Goal: Task Accomplishment & Management: Manage account settings

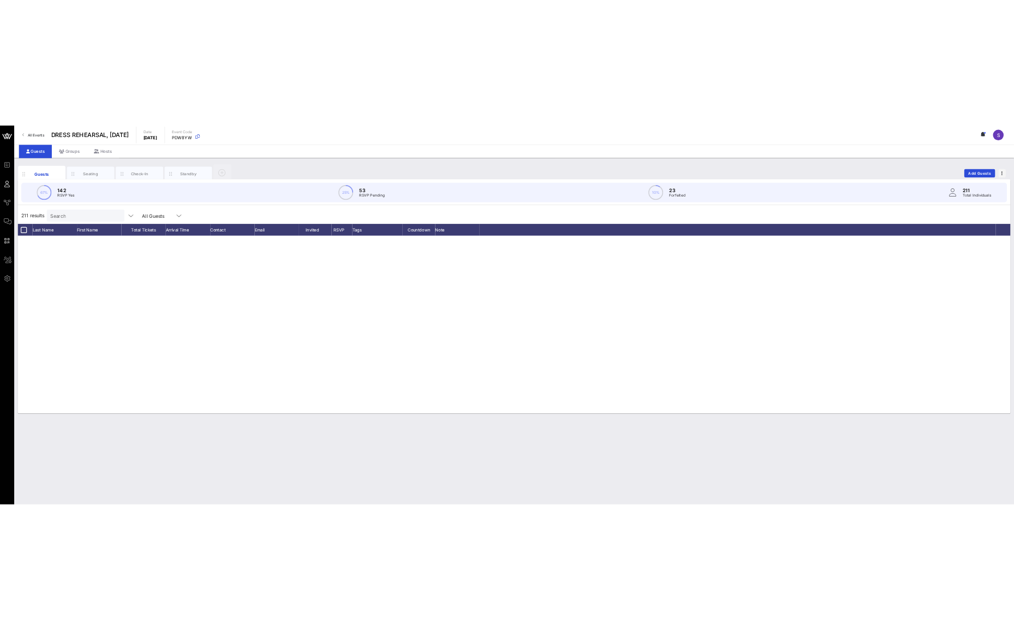
scroll to position [5798, 0]
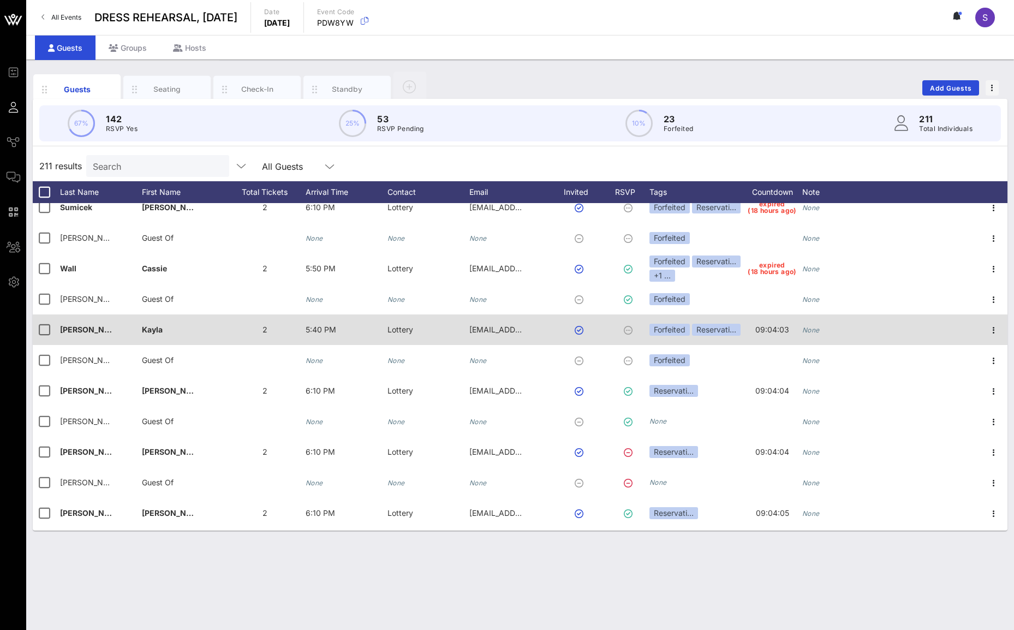
scroll to position [6120, 0]
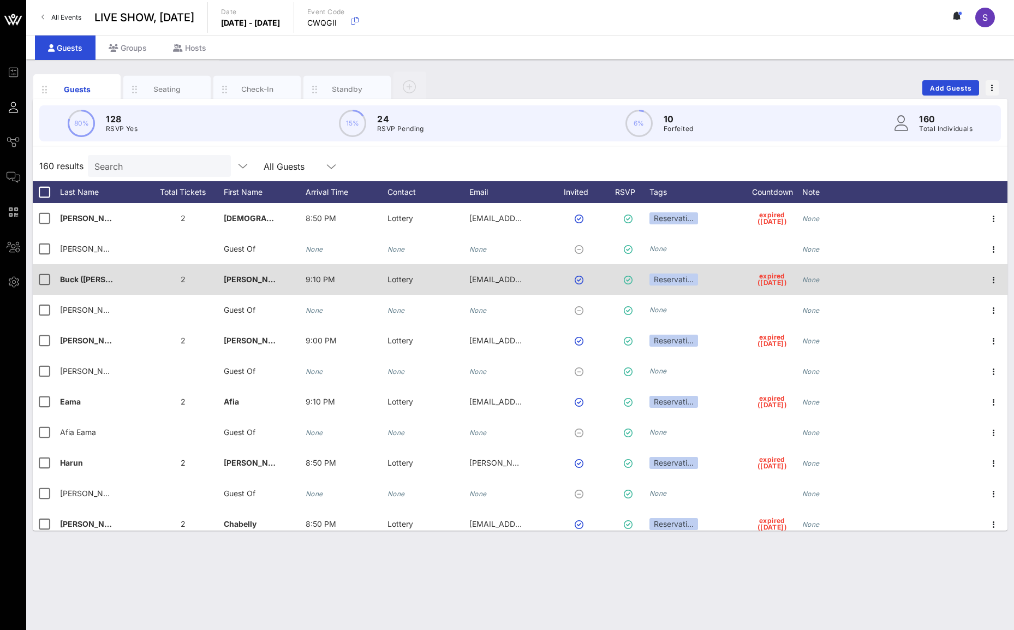
drag, startPoint x: 731, startPoint y: 156, endPoint x: 704, endPoint y: 290, distance: 136.2
click at [731, 156] on div "160 results Search All Guests" at bounding box center [520, 166] width 975 height 31
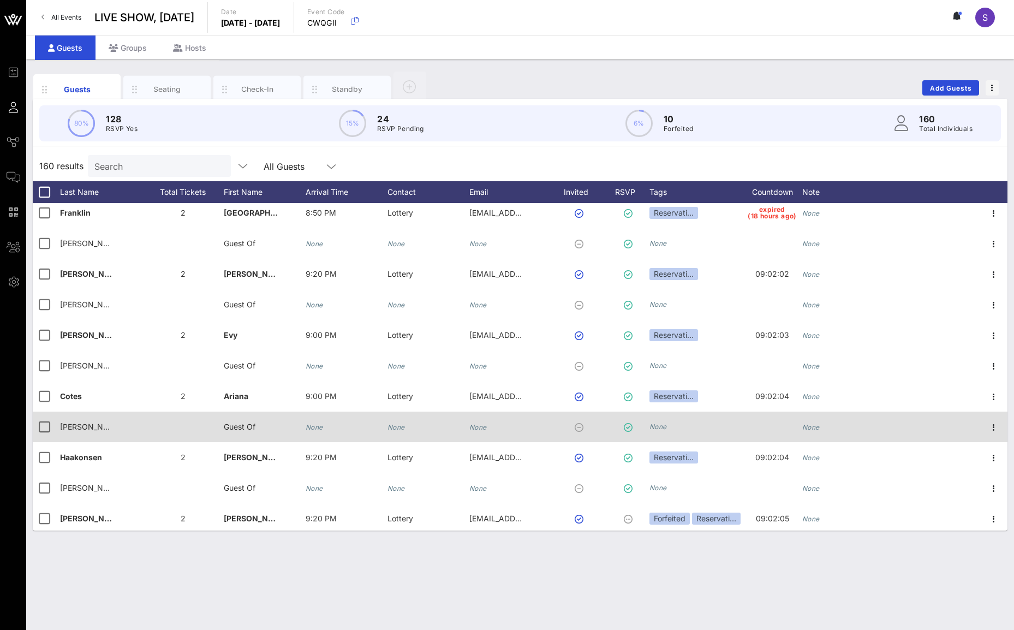
scroll to position [4453, 0]
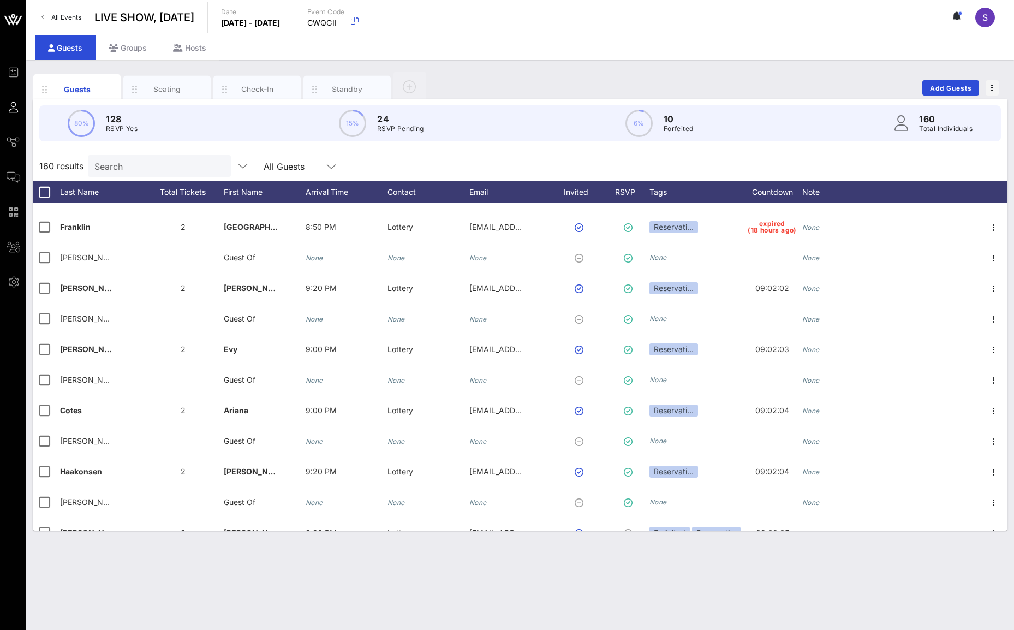
click at [641, 157] on div "160 results Search All Guests" at bounding box center [520, 166] width 975 height 31
click at [180, 166] on input "text" at bounding box center [158, 166] width 128 height 14
type input "j"
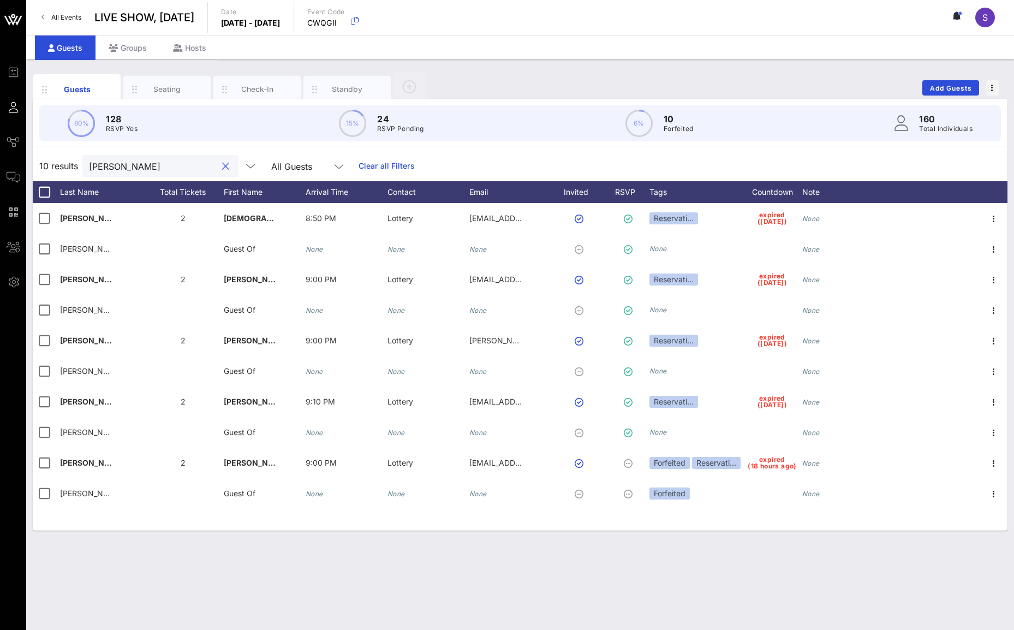
scroll to position [0, 0]
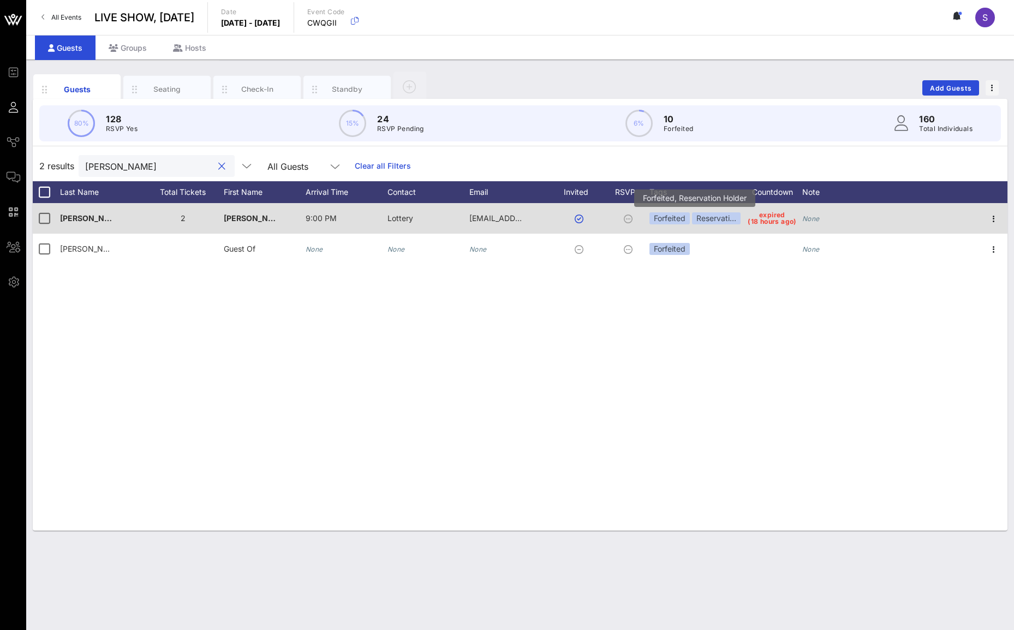
type input "[PERSON_NAME]"
click at [731, 217] on div "Reservati…" at bounding box center [716, 218] width 49 height 12
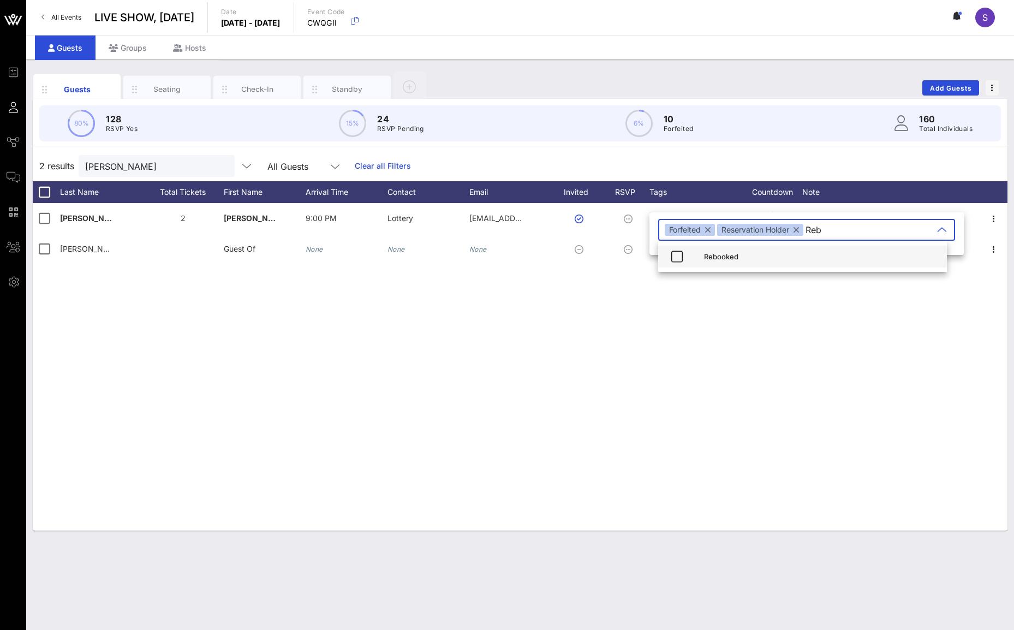
type input "Reb"
click at [758, 259] on div "Rebooked" at bounding box center [821, 256] width 234 height 9
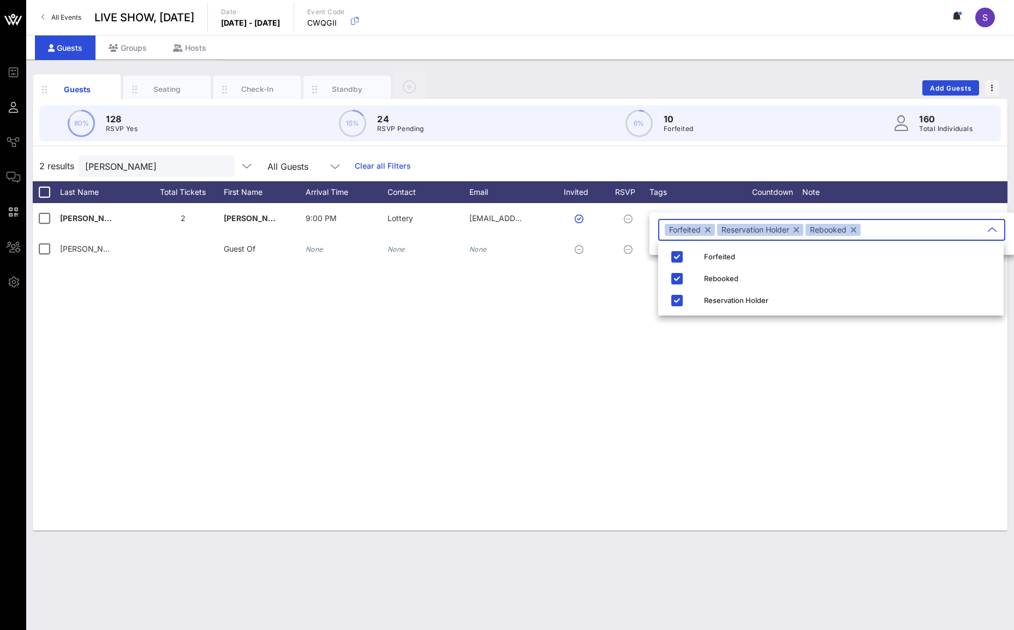
click at [531, 315] on div "[PERSON_NAME] 2 [PERSON_NAME] 9:00 PM Lottery [EMAIL_ADDRESS][DOMAIN_NAME] Forf…" at bounding box center [520, 366] width 975 height 327
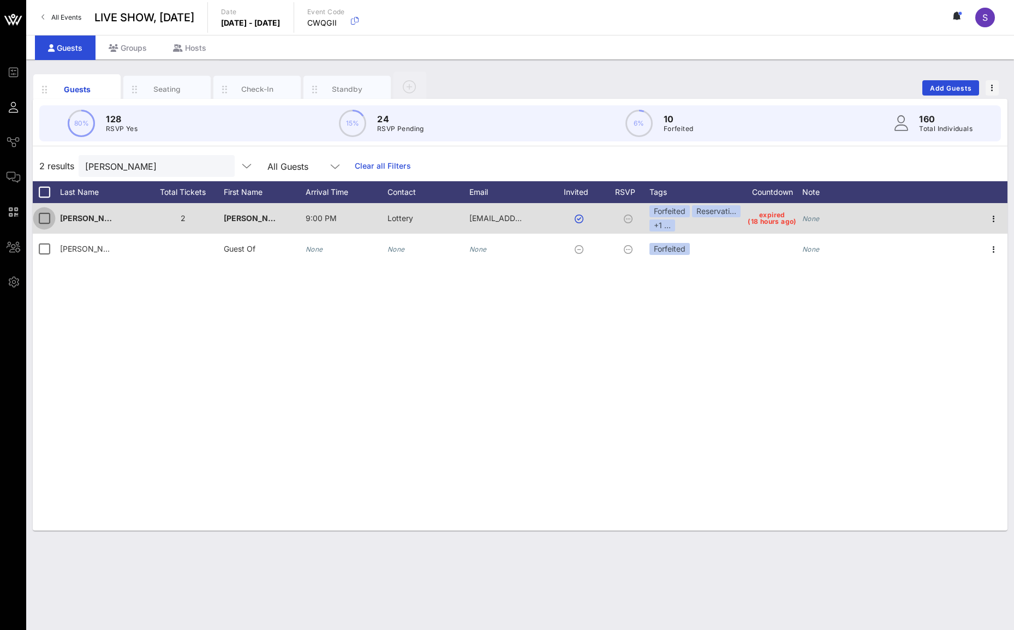
click at [44, 213] on div at bounding box center [44, 218] width 19 height 19
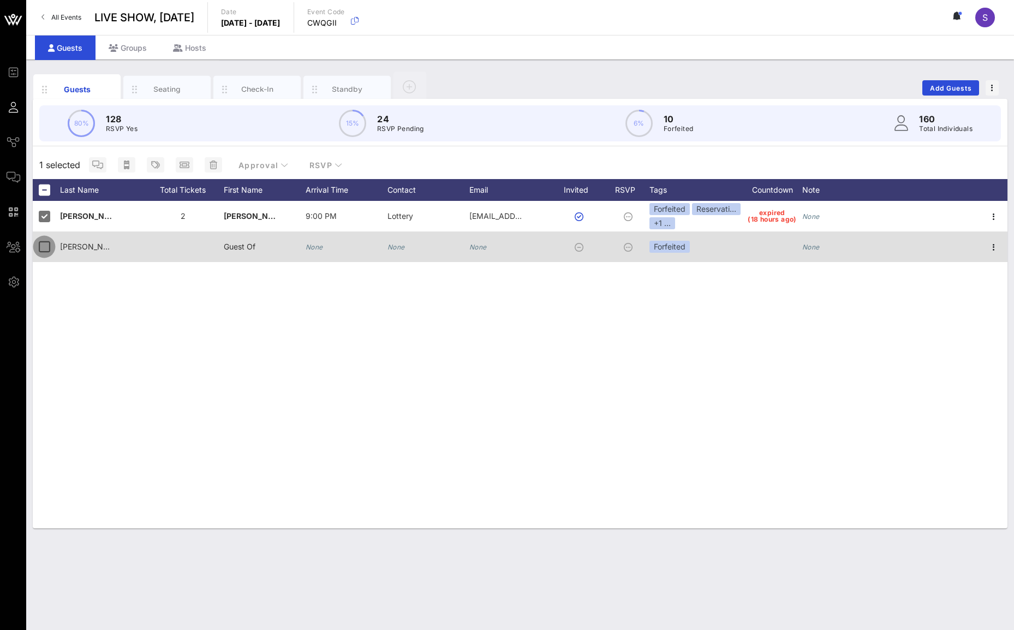
click at [41, 241] on div at bounding box center [44, 246] width 19 height 19
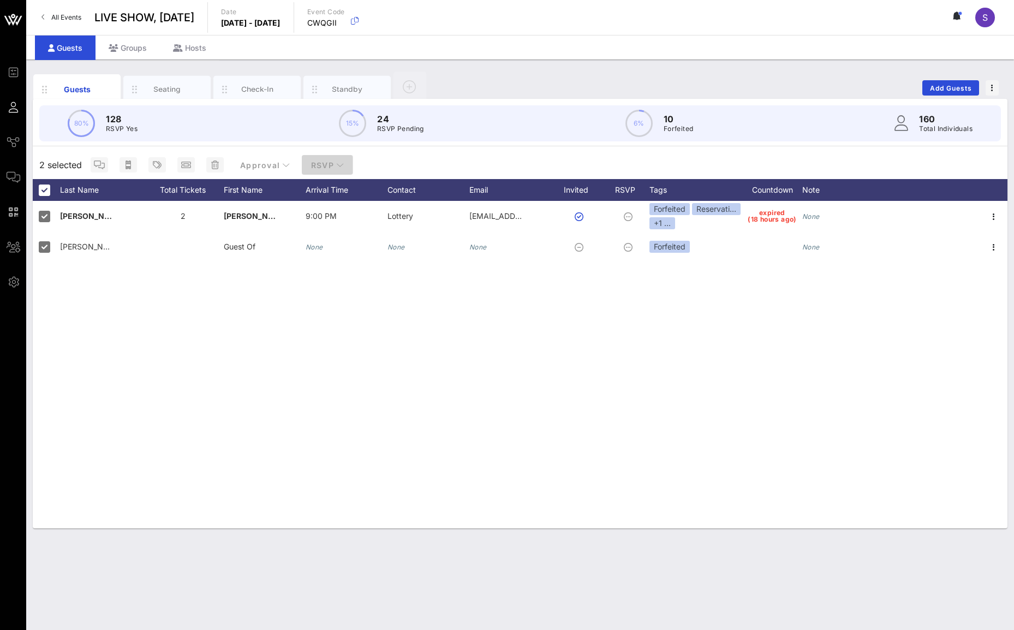
click at [319, 160] on span "RSVP" at bounding box center [327, 164] width 34 height 9
click at [324, 193] on div "Yes" at bounding box center [324, 192] width 33 height 10
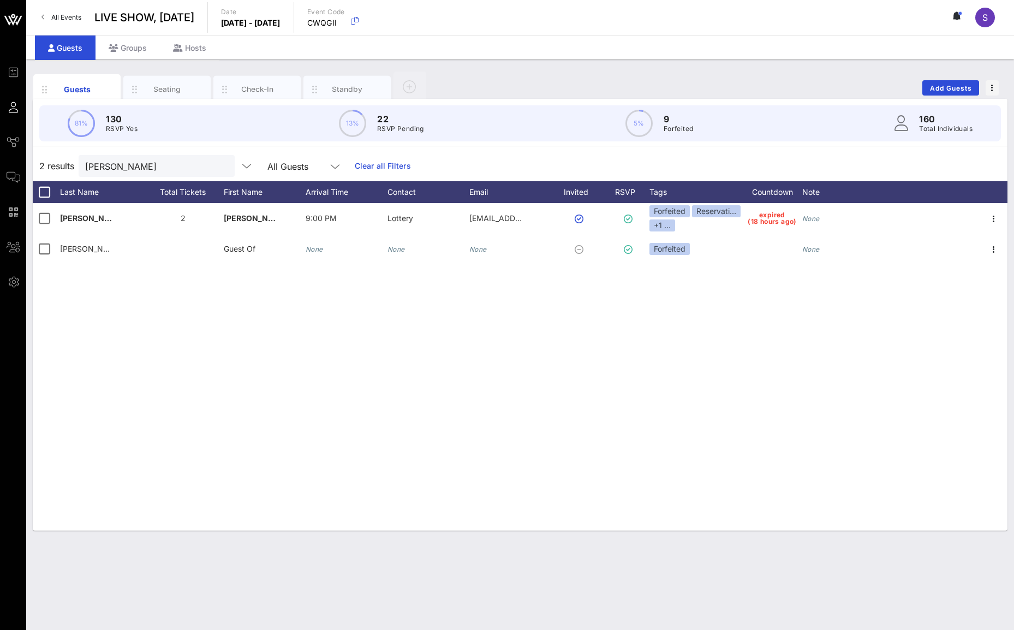
click at [360, 159] on div "[PERSON_NAME] All Guests Clear all Filters" at bounding box center [245, 166] width 332 height 22
click at [361, 162] on link "Clear all Filters" at bounding box center [383, 166] width 56 height 12
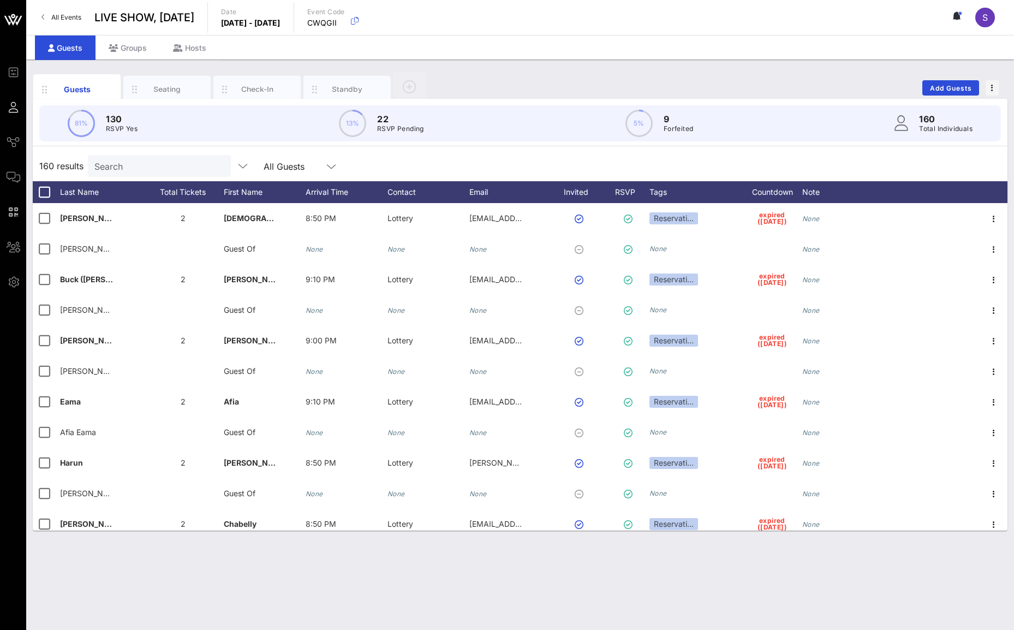
click at [171, 169] on input "Search" at bounding box center [158, 166] width 128 height 14
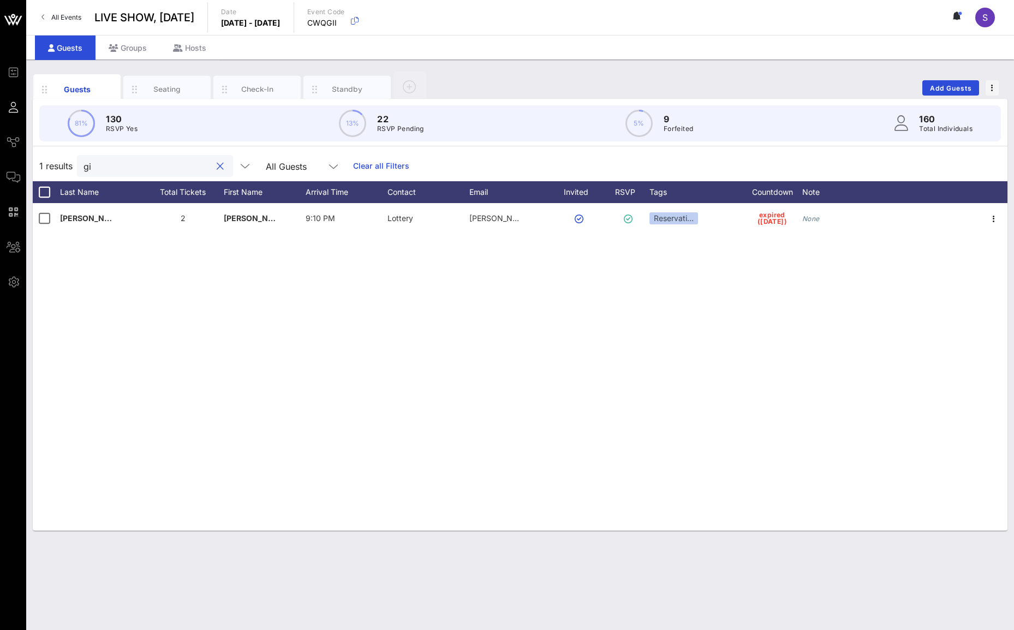
type input "g"
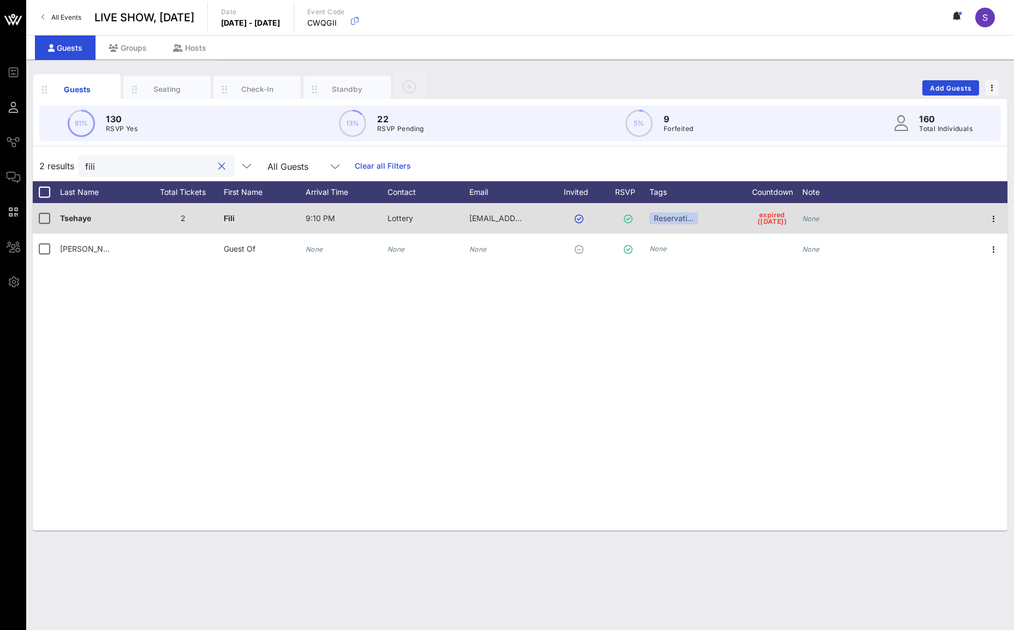
type input "fili"
click at [710, 219] on div "Reservati…" at bounding box center [695, 218] width 93 height 31
click at [691, 219] on div "Reservati…" at bounding box center [673, 218] width 49 height 12
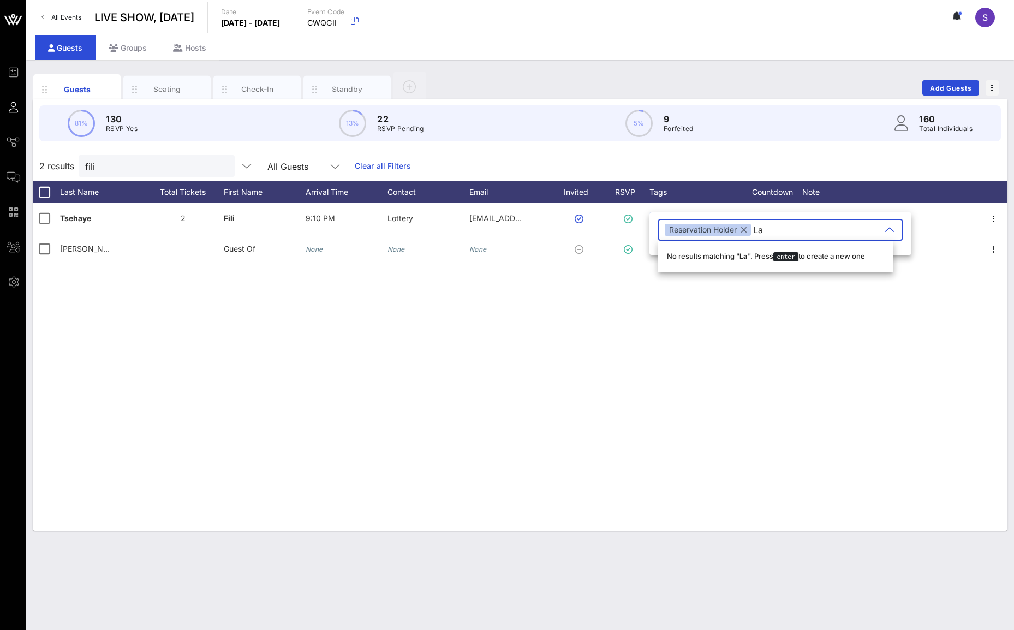
type input "L"
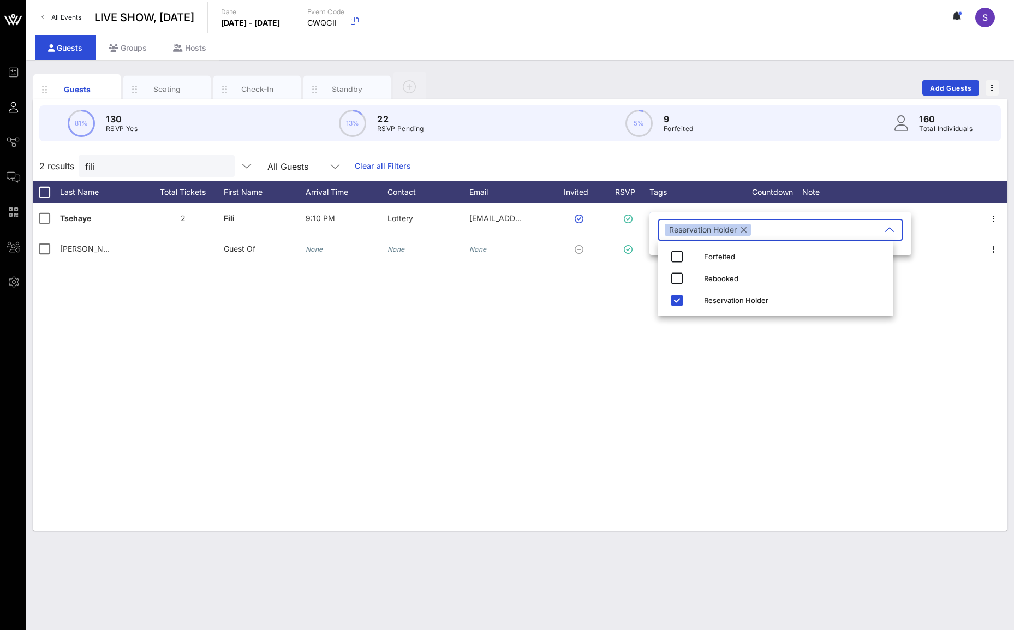
click at [765, 158] on div "2 results fili All Guests Clear all Filters" at bounding box center [520, 166] width 975 height 31
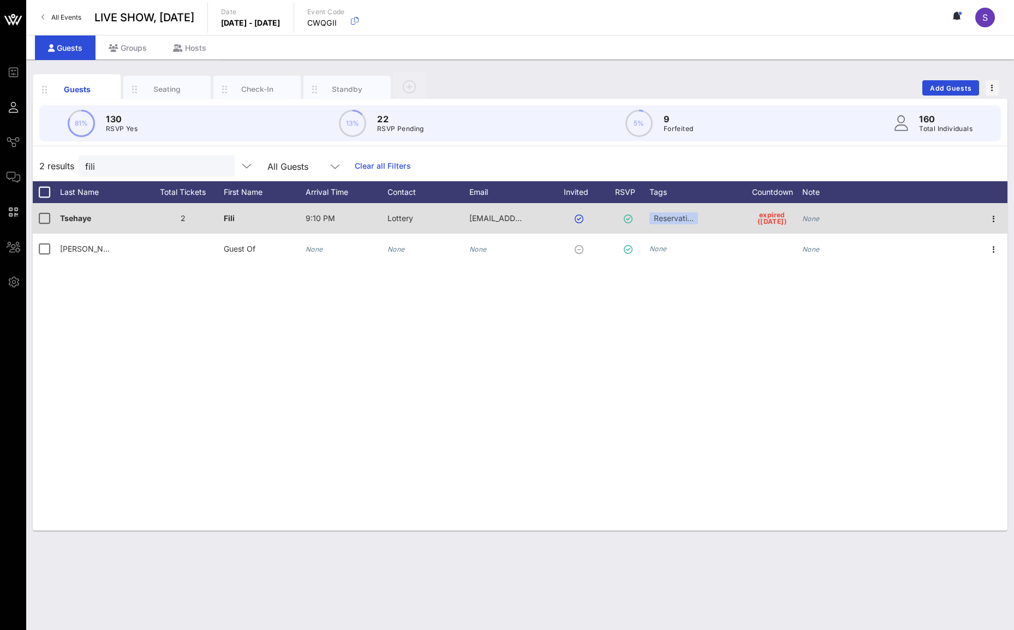
click at [853, 222] on div "None" at bounding box center [843, 224] width 82 height 43
type input "Late Cancel - 10/4"
click at [36, 225] on div at bounding box center [44, 218] width 19 height 19
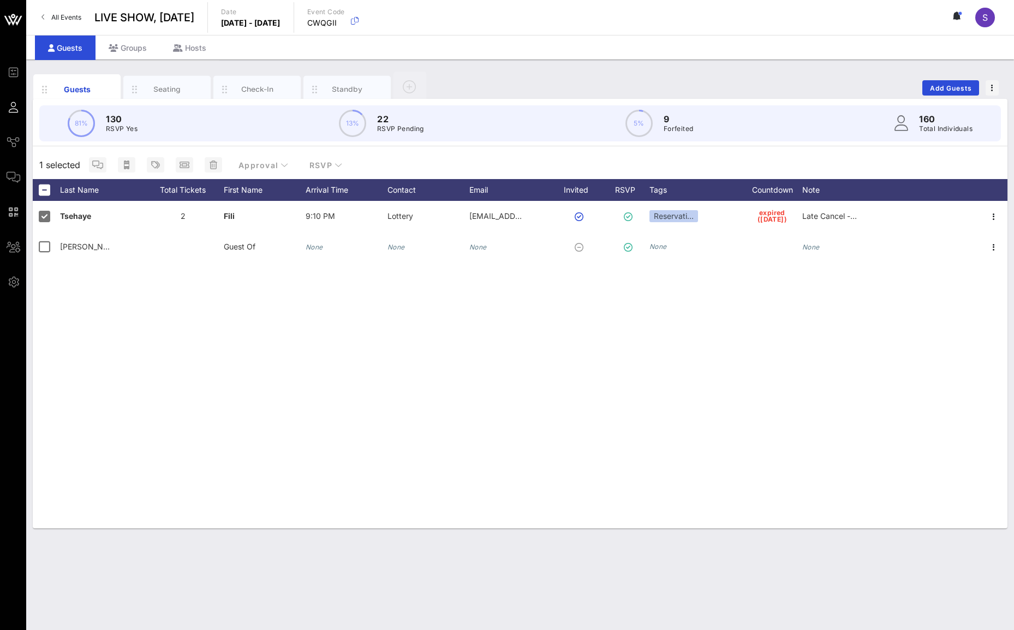
click at [50, 268] on div "Tsehaye 2 Fili 9:10 PM Lottery [EMAIL_ADDRESS][DOMAIN_NAME] Reservati… expired …" at bounding box center [520, 364] width 975 height 327
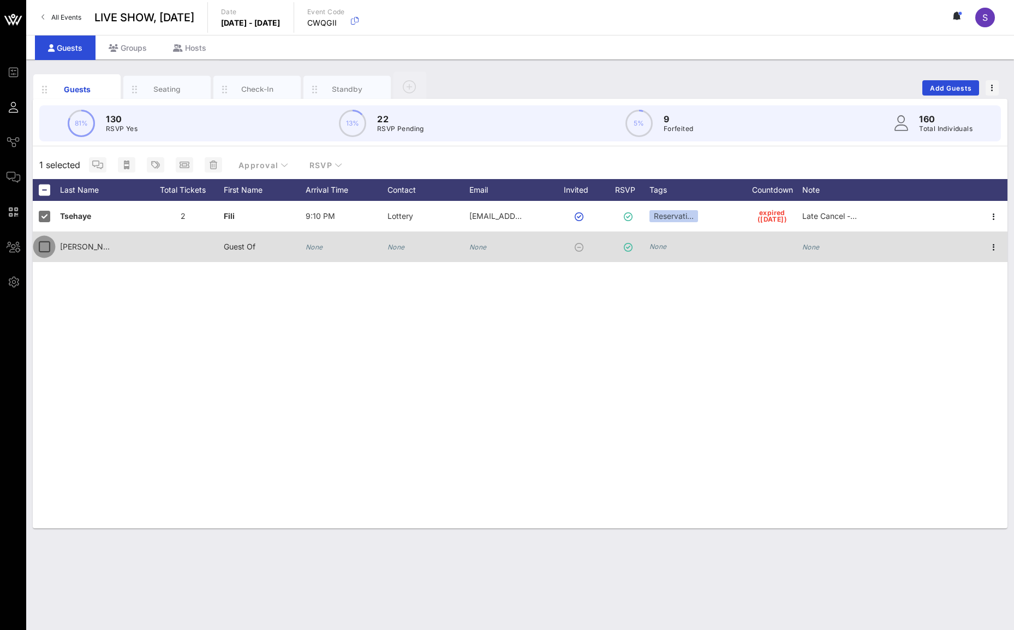
click at [47, 251] on div at bounding box center [44, 246] width 19 height 19
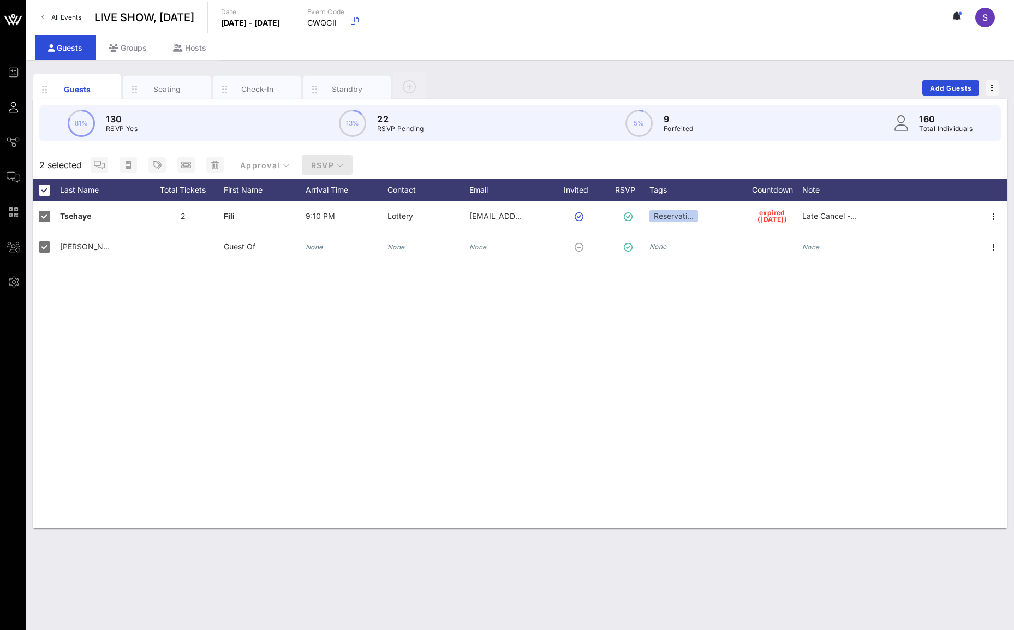
click at [341, 167] on icon "button" at bounding box center [340, 165] width 8 height 8
click at [340, 224] on div "No" at bounding box center [336, 218] width 73 height 26
